Goal: Navigation & Orientation: Go to known website

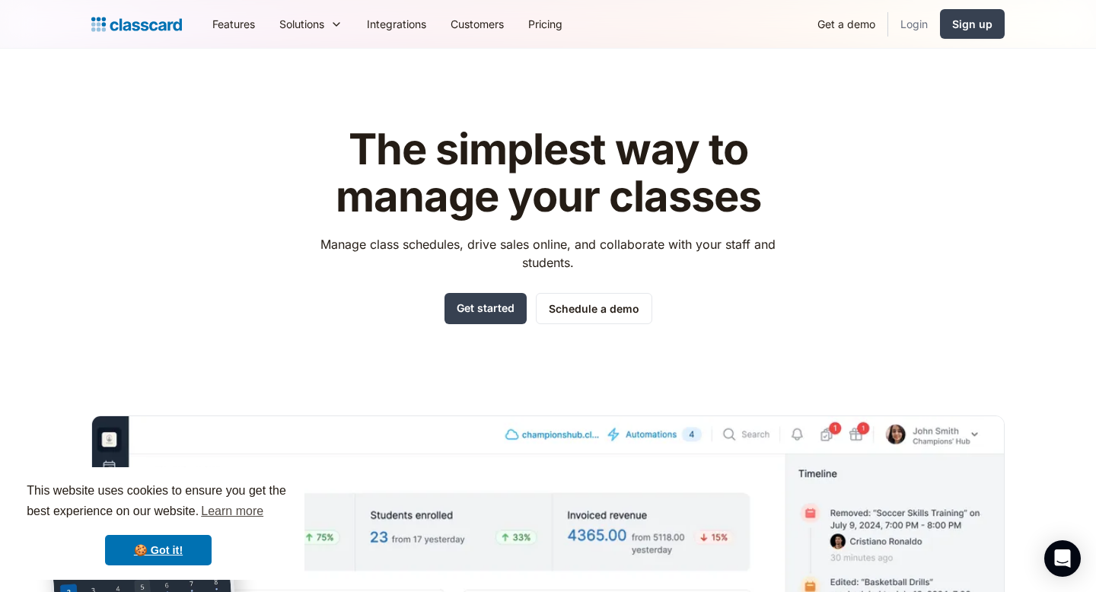
click at [913, 35] on link "Login" at bounding box center [915, 24] width 52 height 34
click at [915, 20] on link "Login" at bounding box center [915, 24] width 52 height 34
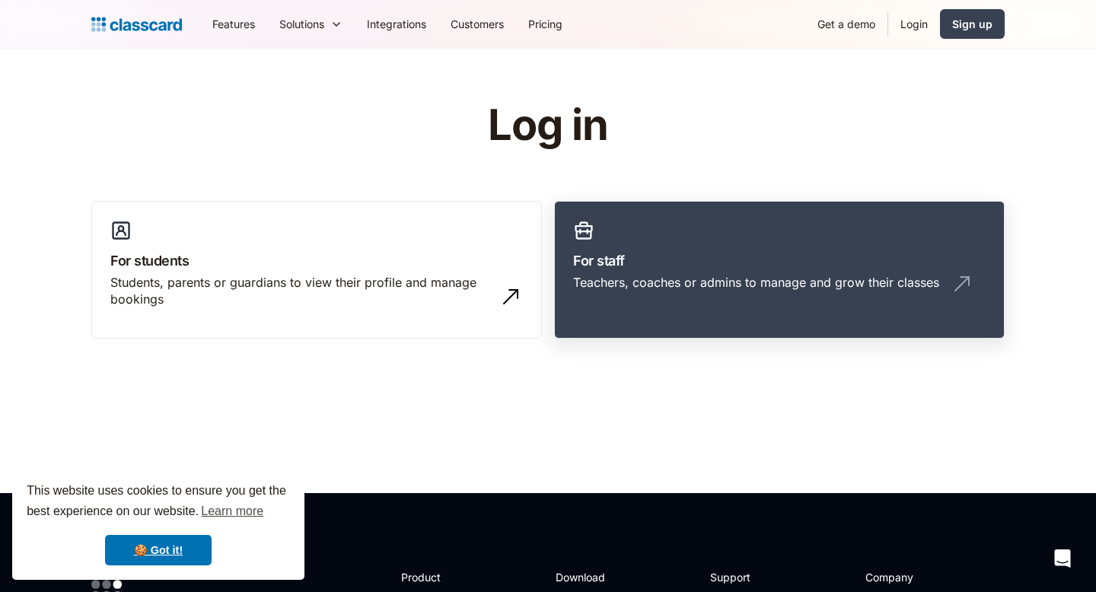
click at [645, 234] on link "For staff Teachers, coaches or admins to manage and grow their classes" at bounding box center [779, 270] width 451 height 139
